Goal: Check status: Check status

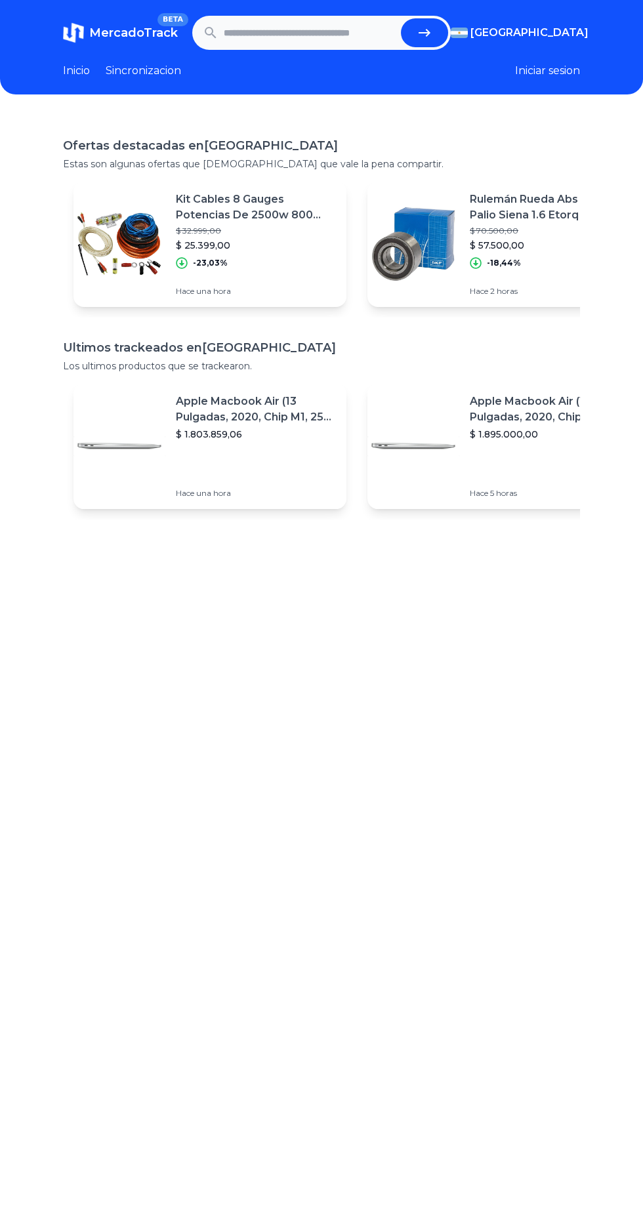
click at [315, 33] on input "text" at bounding box center [310, 32] width 172 height 29
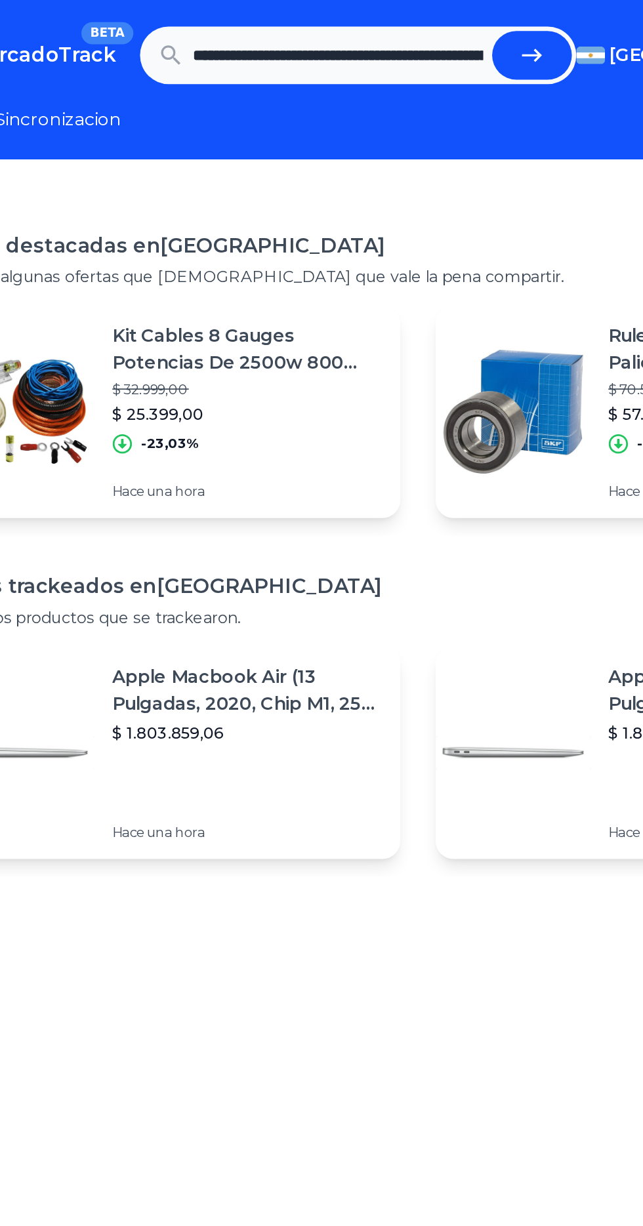
scroll to position [0, 570]
click at [422, 31] on icon "submit" at bounding box center [425, 33] width 16 height 16
type input "**********"
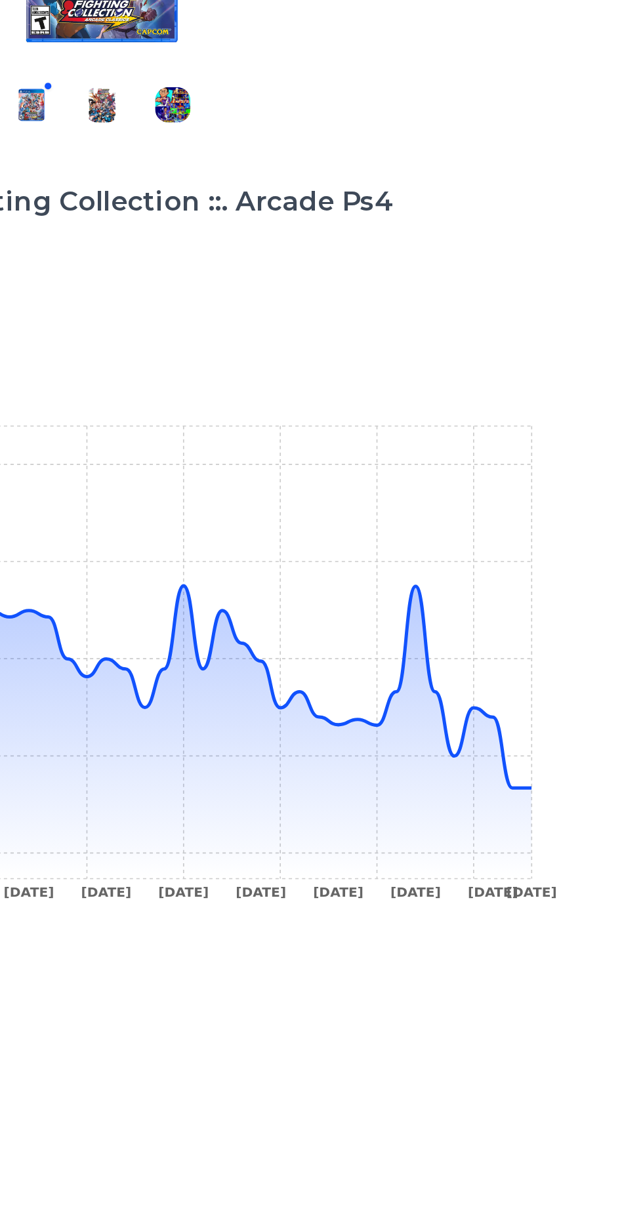
click at [511, 648] on icon at bounding box center [341, 693] width 471 height 134
click at [525, 743] on icon at bounding box center [341, 720] width 471 height 188
click at [558, 721] on icon "[DATE] [DATE] [DATE] [DATE] [DATE] [DATE] [DATE] [DATE] [DATE] [DATE] [DATE] $ …" at bounding box center [321, 689] width 517 height 295
click at [562, 755] on icon at bounding box center [341, 693] width 471 height 134
click at [583, 762] on div "Trackings Marvel Vs Capcom Fighting Collection ::. Arcade Ps4 Publicacion pausa…" at bounding box center [321, 728] width 643 height 1226
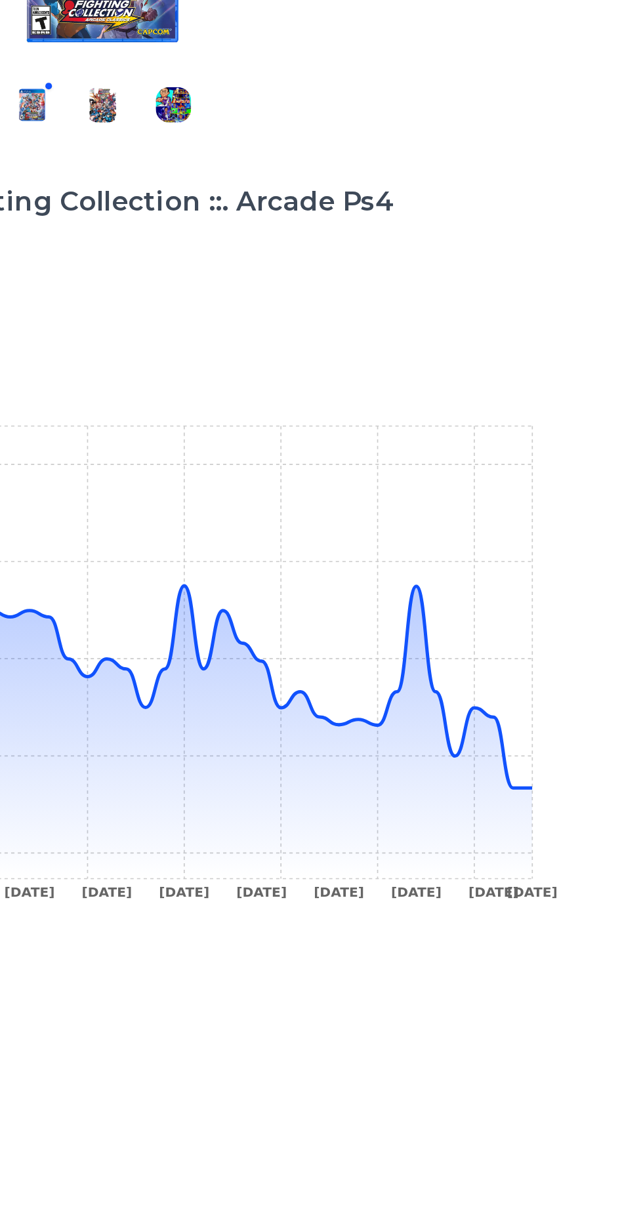
click at [581, 758] on div "Trackings Marvel Vs Capcom Fighting Collection ::. Arcade Ps4 Publicacion pausa…" at bounding box center [321, 728] width 643 height 1226
click at [576, 763] on icon at bounding box center [341, 720] width 471 height 188
